Goal: Find specific page/section: Find specific page/section

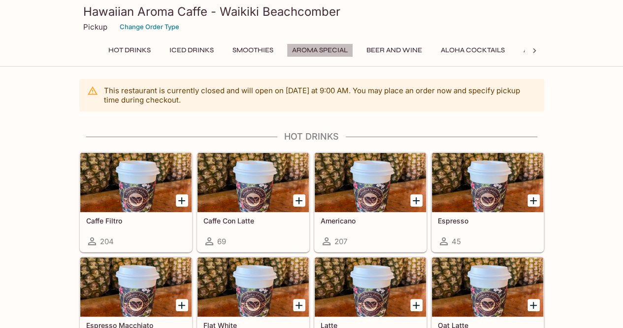
click at [302, 47] on button "Aroma Special" at bounding box center [320, 50] width 66 height 14
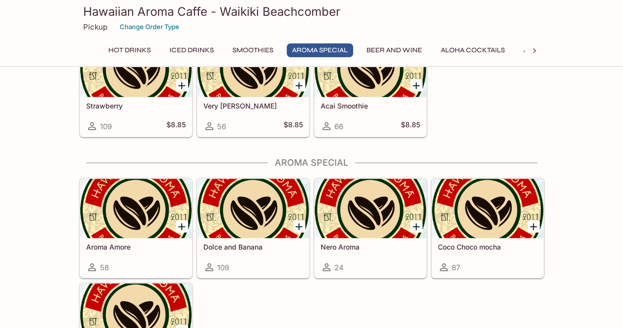
scroll to position [1194, 0]
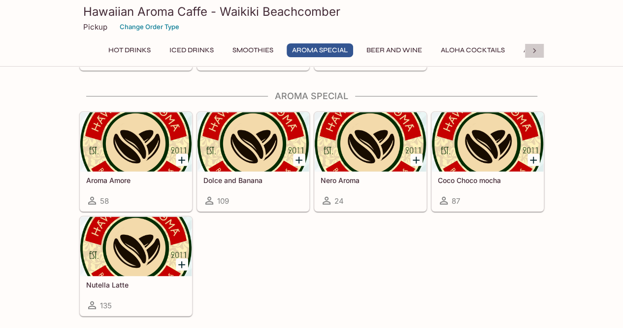
click at [533, 48] on icon at bounding box center [534, 51] width 10 height 10
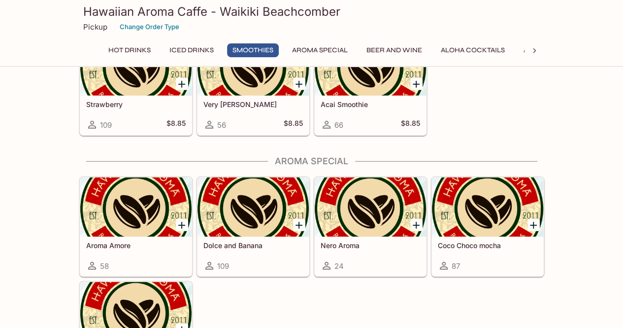
scroll to position [1110, 0]
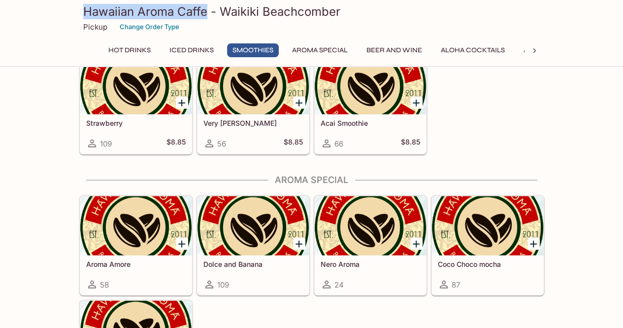
drag, startPoint x: 78, startPoint y: 7, endPoint x: 206, endPoint y: 13, distance: 128.2
click at [206, 13] on div "Hawaiian Aroma Caffe - Waikiki Beachcomber Pickup Change Order Type" at bounding box center [311, 19] width 473 height 39
copy h3 "Hawaiian Aroma Caffe"
